Goal: Task Accomplishment & Management: Use online tool/utility

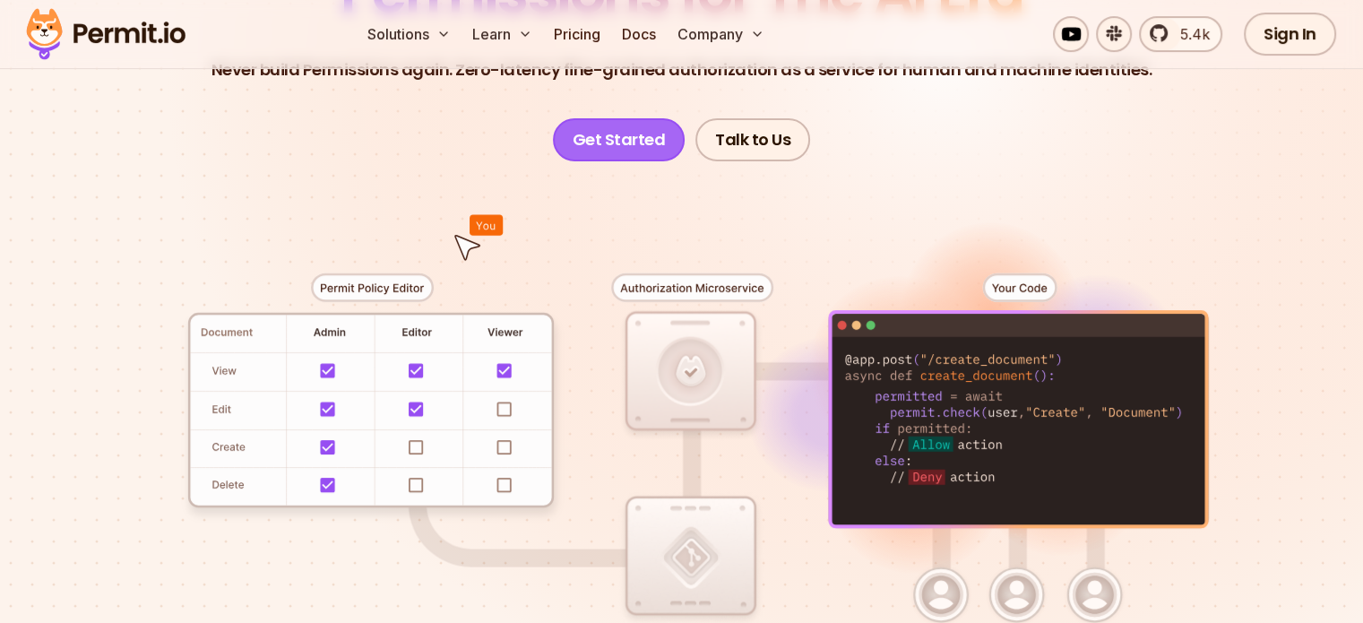
click at [609, 147] on link "Get Started" at bounding box center [619, 139] width 133 height 43
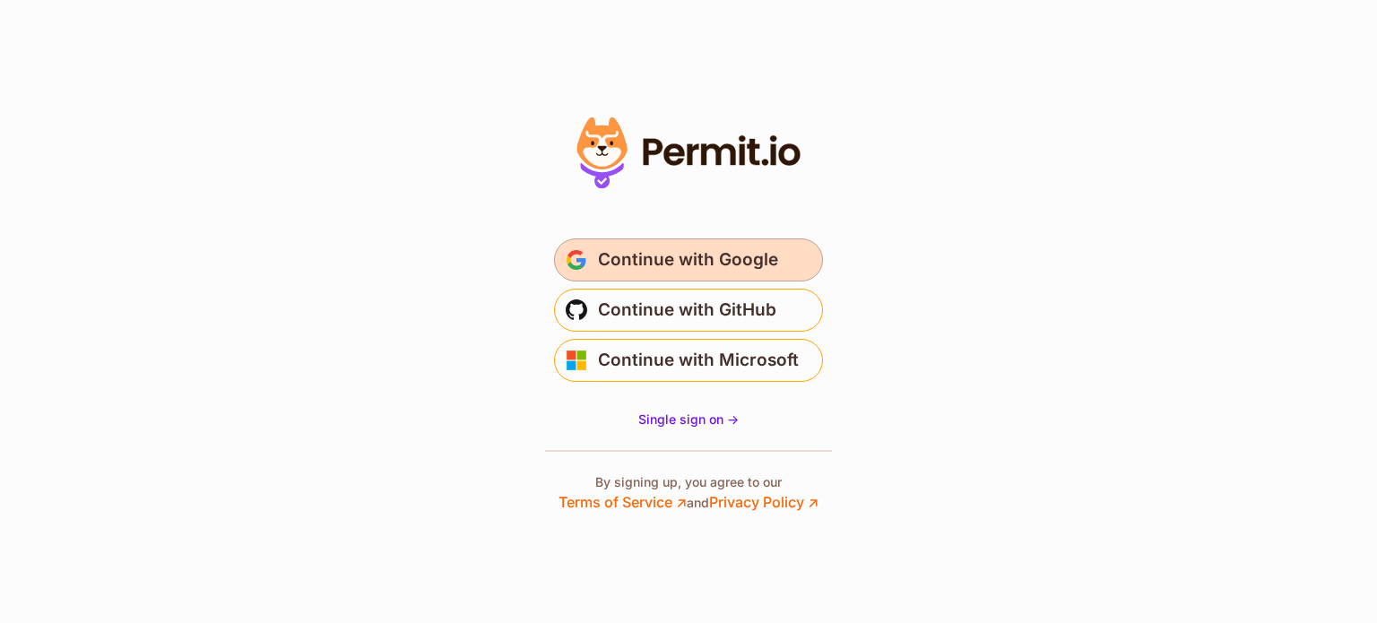
click at [646, 279] on button "Continue with Google" at bounding box center [688, 259] width 269 height 43
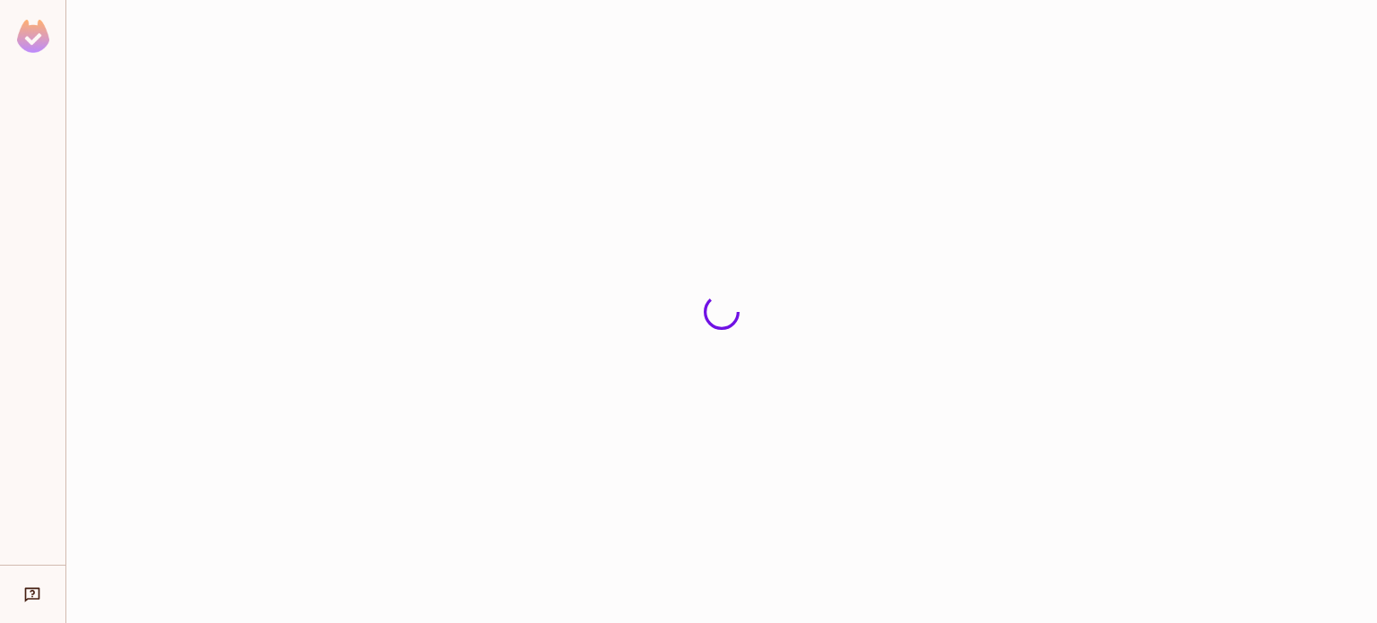
drag, startPoint x: 867, startPoint y: 540, endPoint x: 855, endPoint y: 540, distance: 11.7
click at [855, 540] on div at bounding box center [721, 311] width 1310 height 623
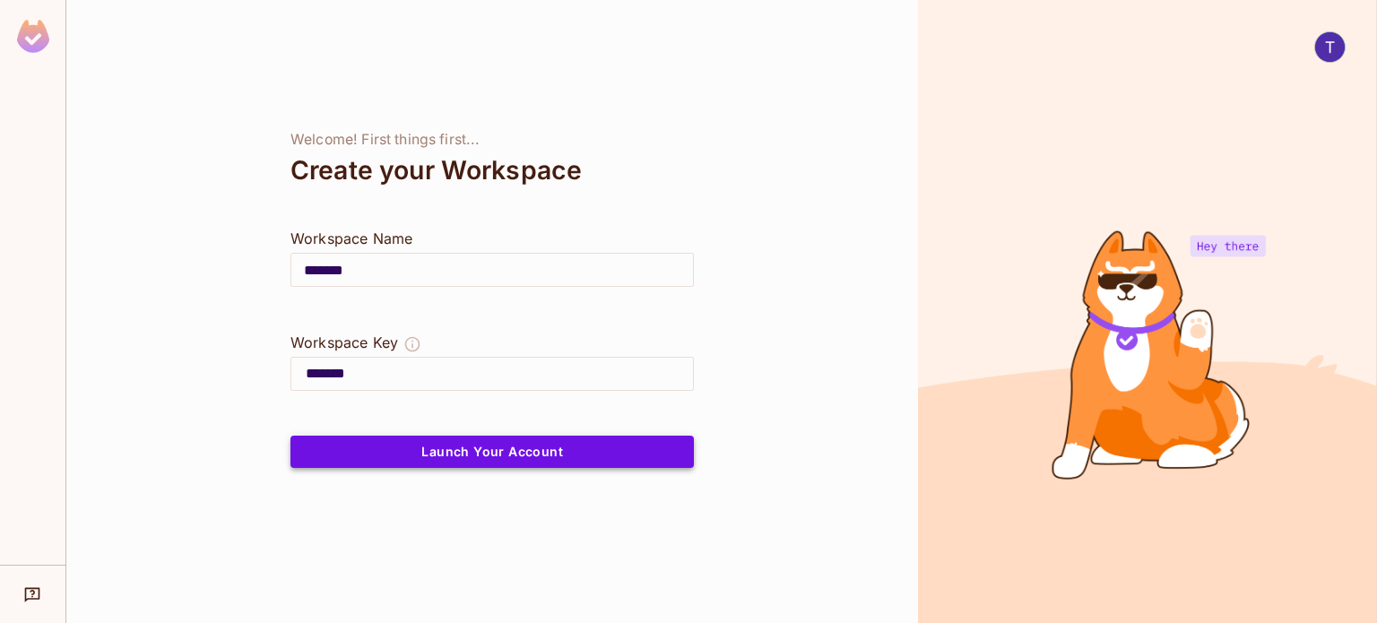
click at [400, 440] on button "Launch Your Account" at bounding box center [491, 452] width 403 height 32
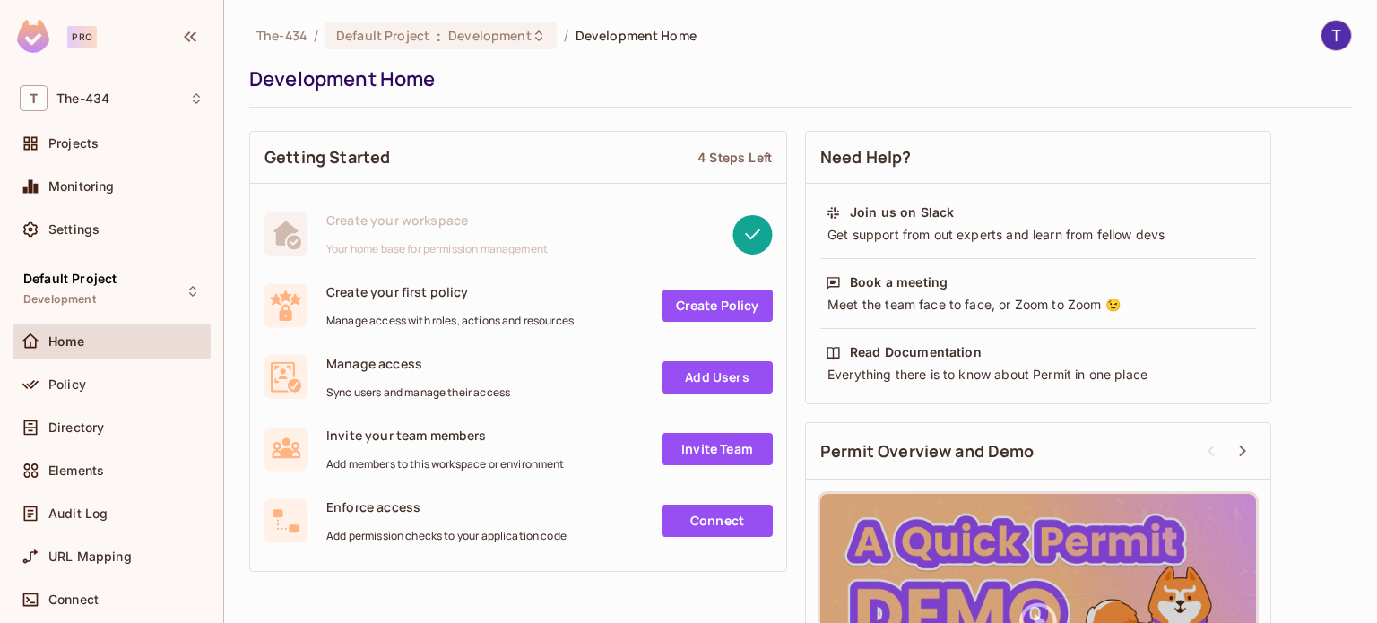
click at [83, 36] on div "Pro" at bounding box center [82, 37] width 30 height 22
click at [29, 33] on img at bounding box center [33, 36] width 32 height 33
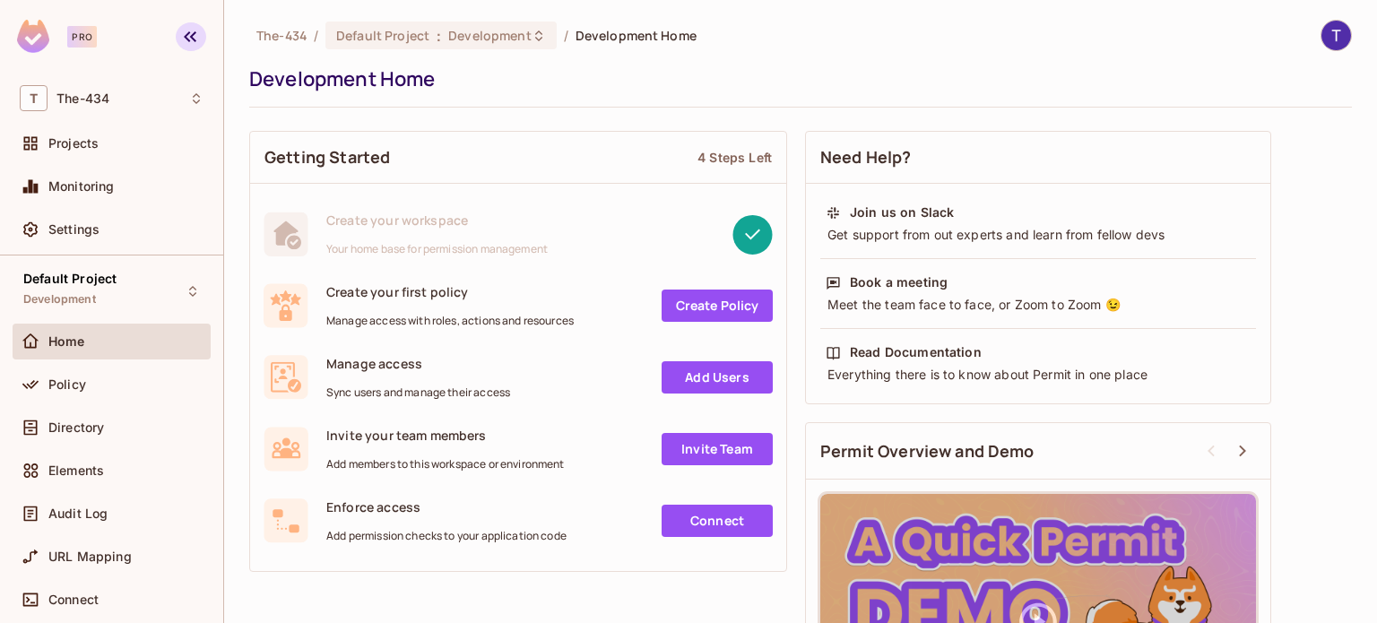
click at [189, 35] on icon "button" at bounding box center [190, 37] width 22 height 22
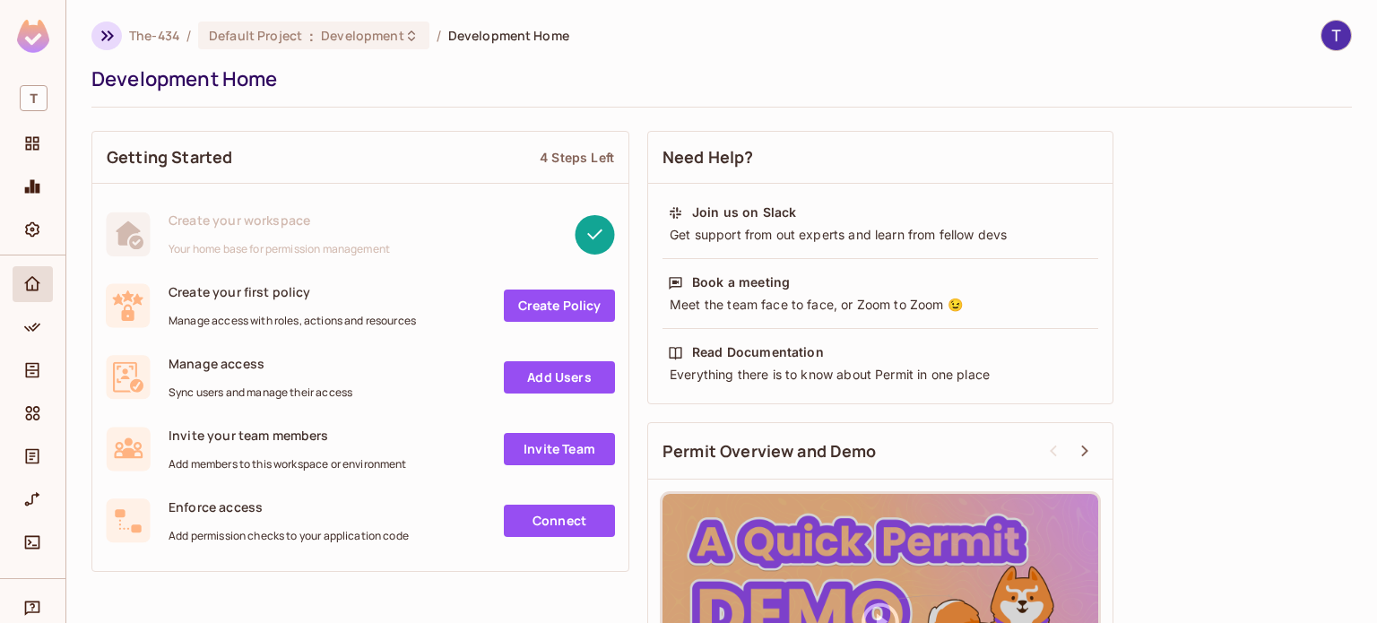
click at [100, 36] on icon "button" at bounding box center [108, 36] width 22 height 22
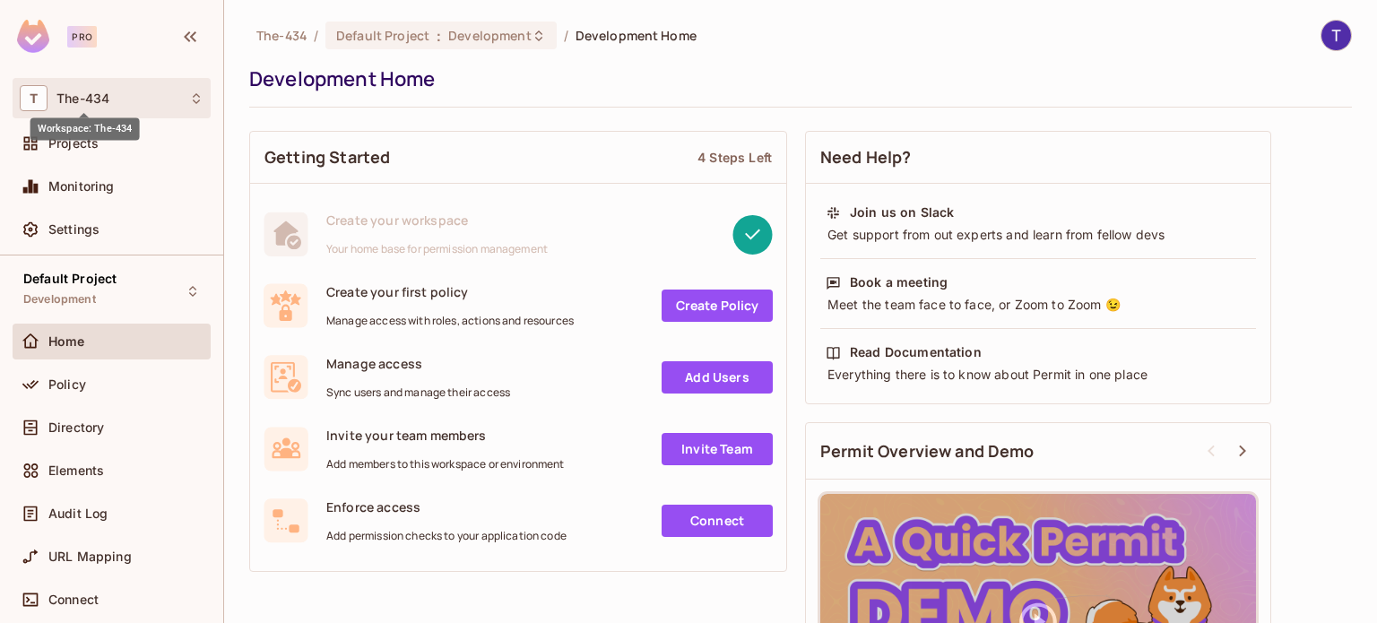
click at [68, 95] on span "The-434" at bounding box center [82, 98] width 53 height 14
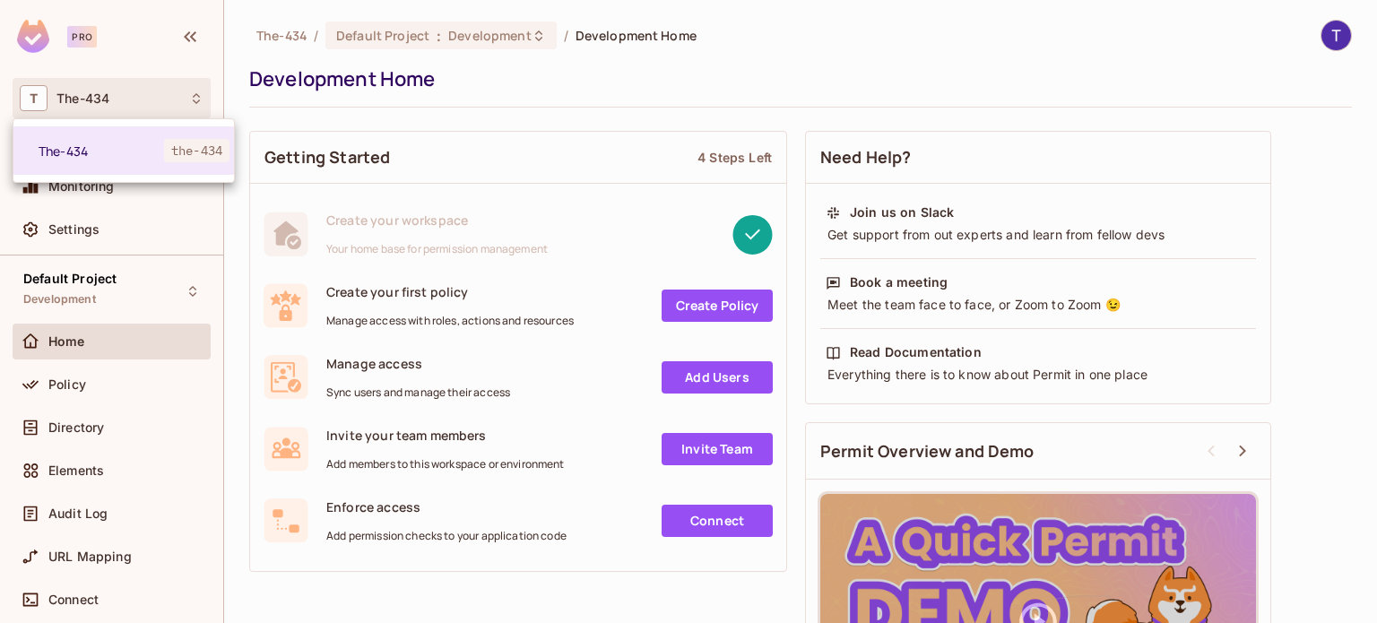
click at [68, 95] on div at bounding box center [688, 311] width 1377 height 623
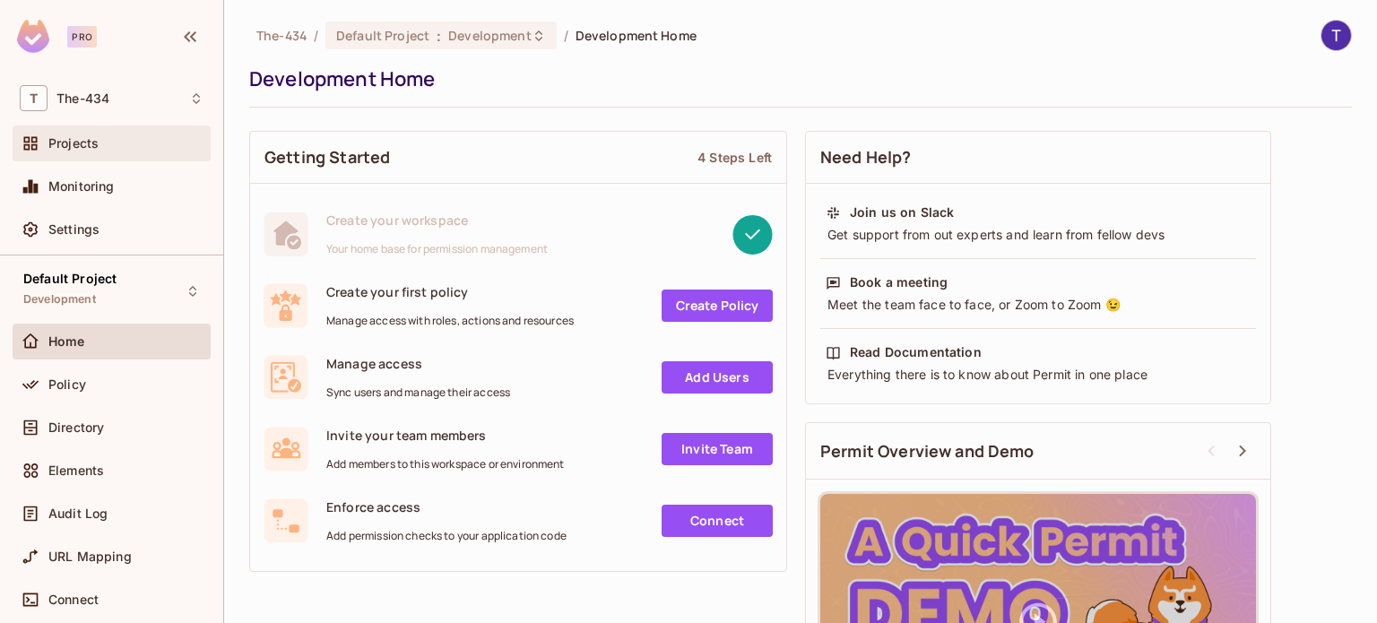
click at [83, 145] on span "Projects" at bounding box center [73, 143] width 50 height 14
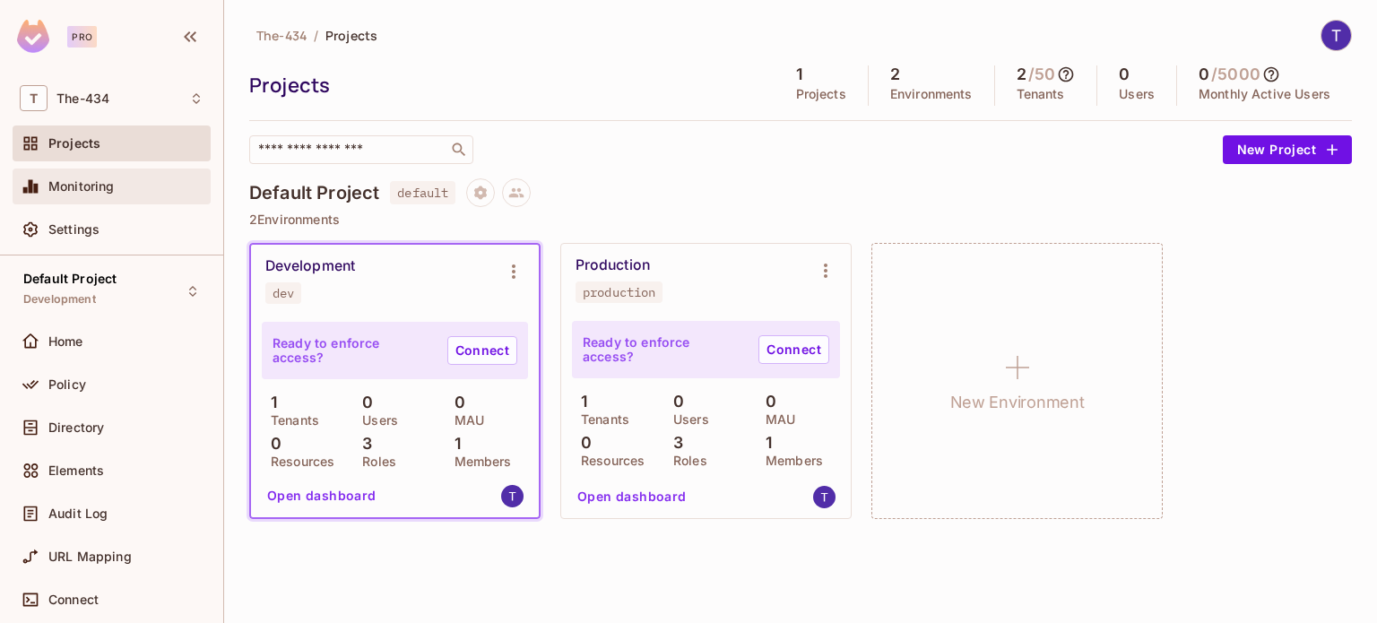
click at [125, 179] on div "Monitoring" at bounding box center [125, 186] width 155 height 14
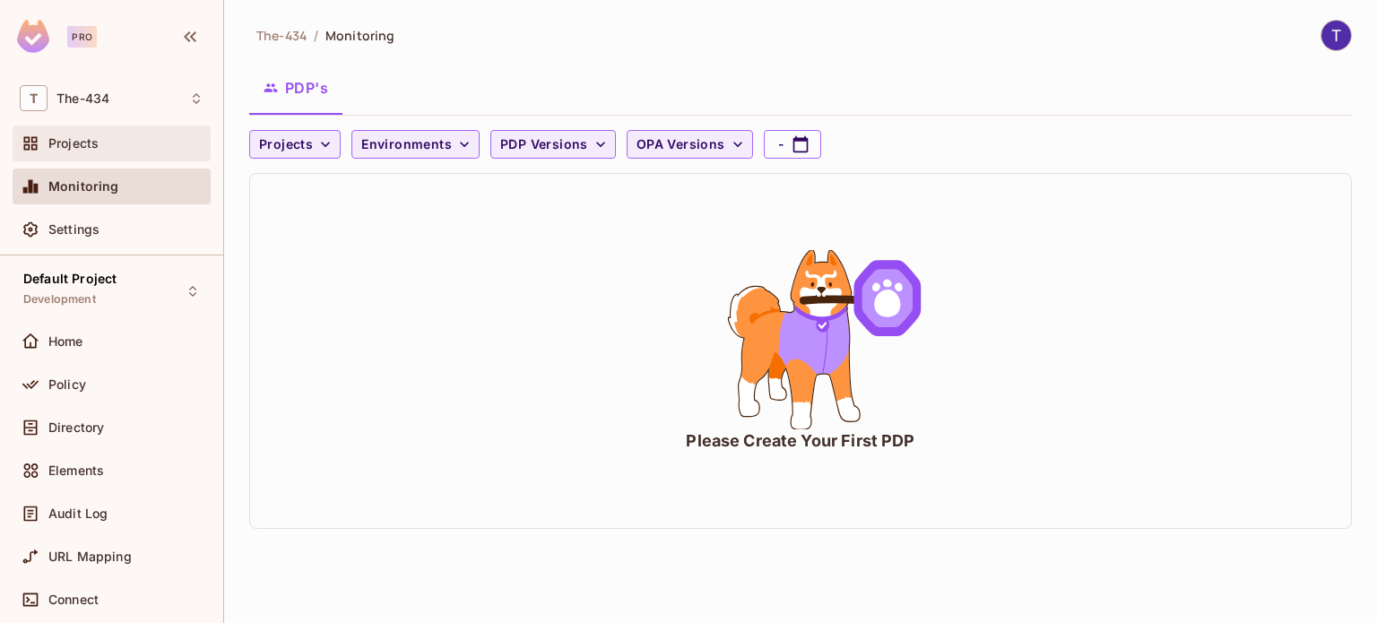
click at [82, 156] on div "Projects" at bounding box center [112, 143] width 198 height 36
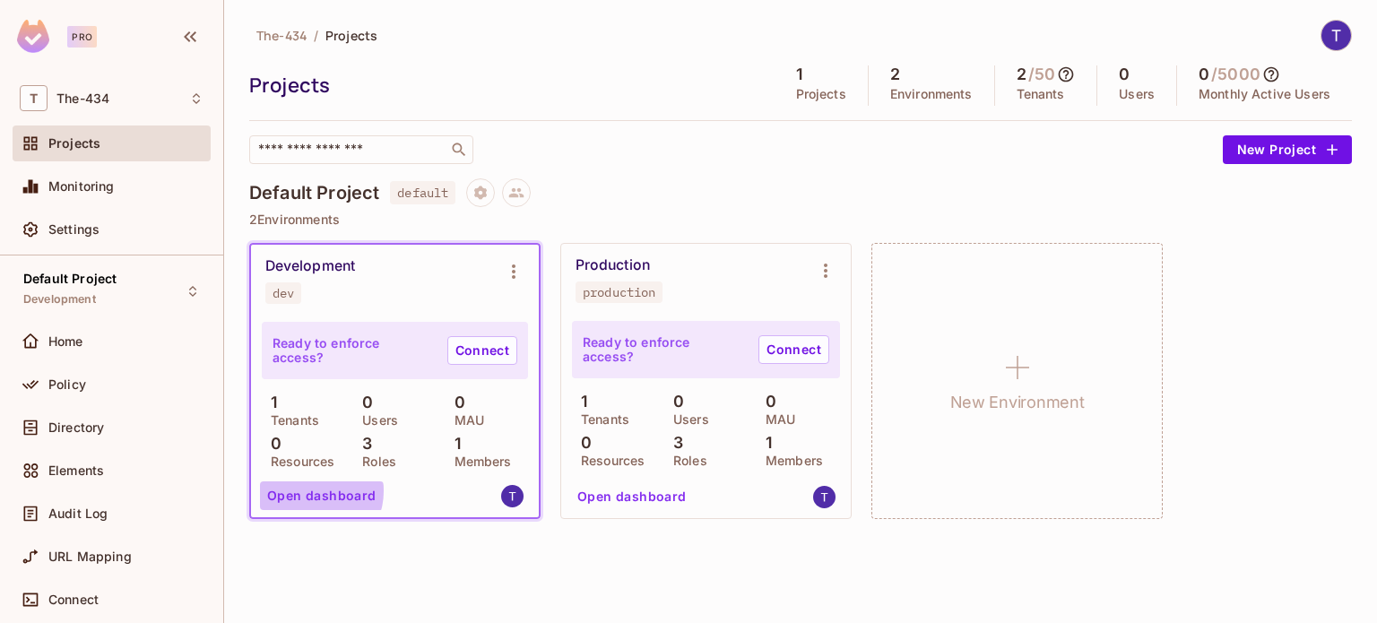
click at [311, 491] on button "Open dashboard" at bounding box center [322, 495] width 124 height 29
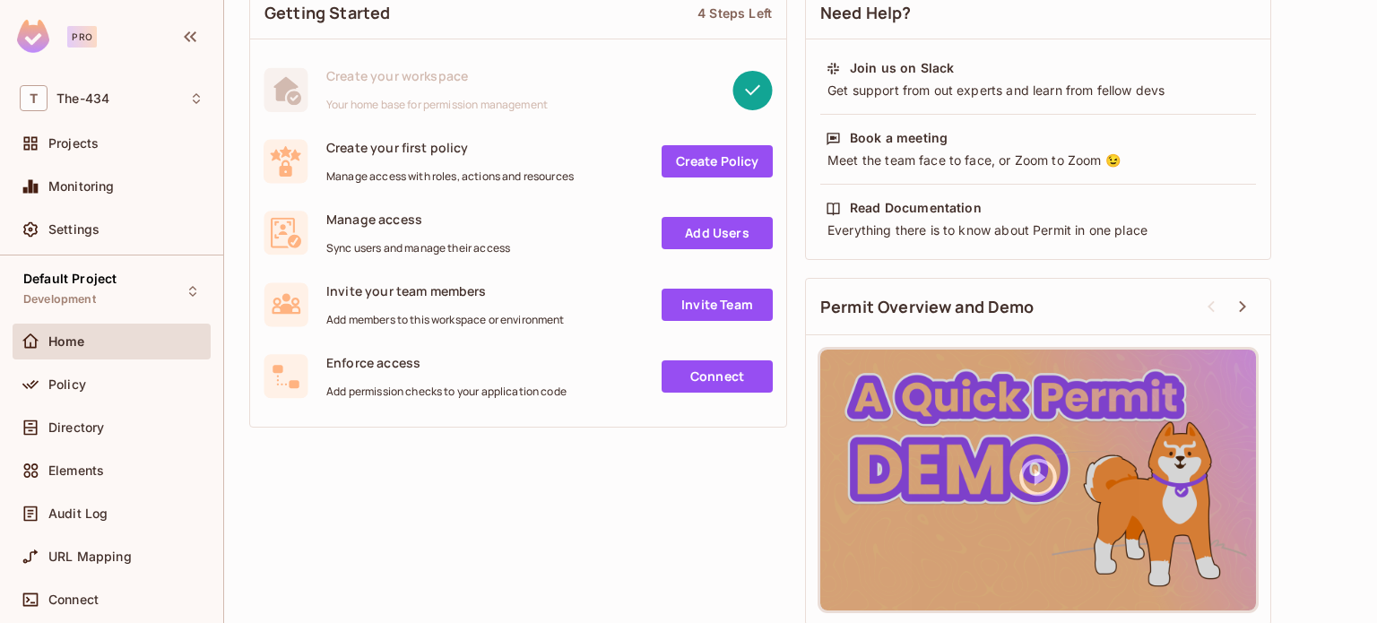
scroll to position [154, 0]
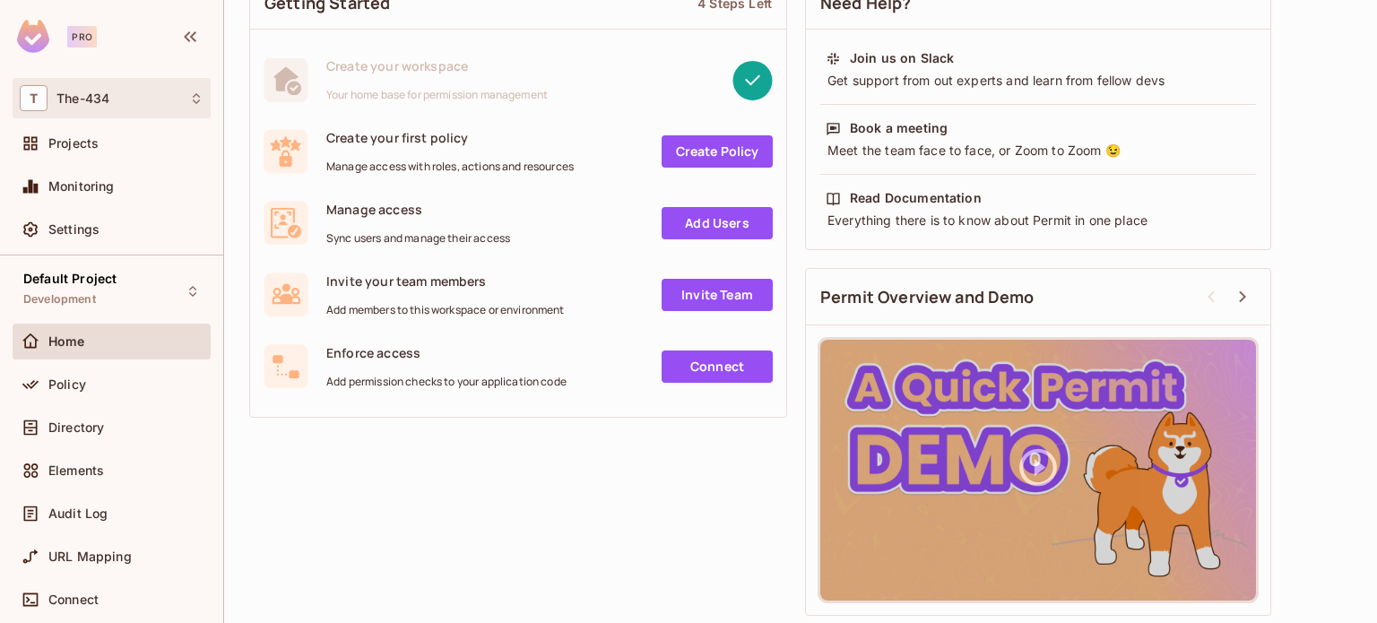
click at [131, 106] on div "T The-434" at bounding box center [112, 98] width 184 height 26
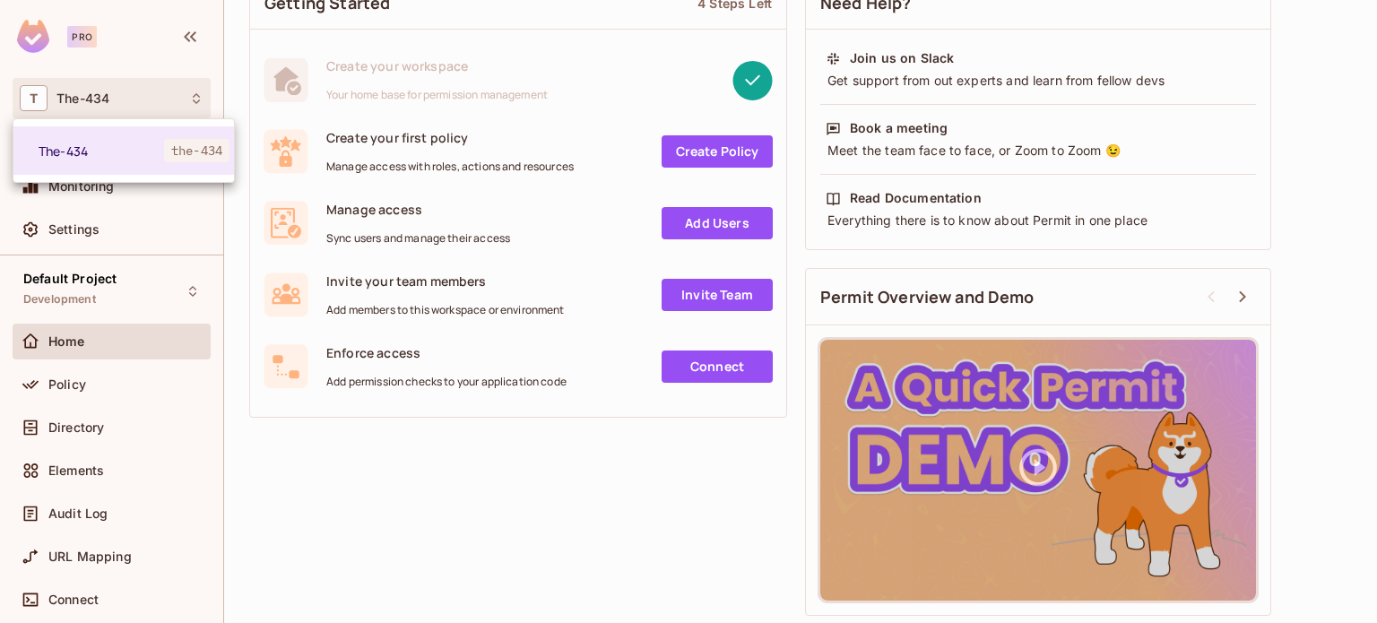
click at [67, 110] on div at bounding box center [688, 311] width 1377 height 623
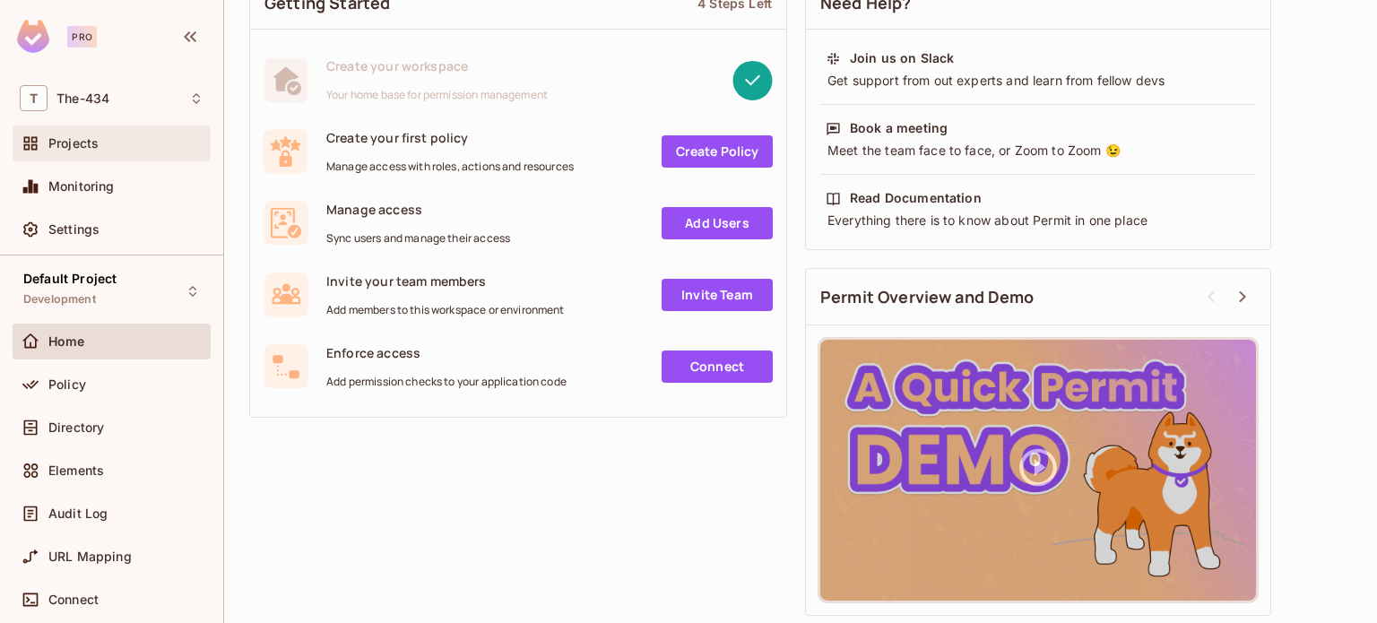
click at [82, 153] on div "Projects" at bounding box center [112, 144] width 184 height 22
